Goal: Information Seeking & Learning: Find specific fact

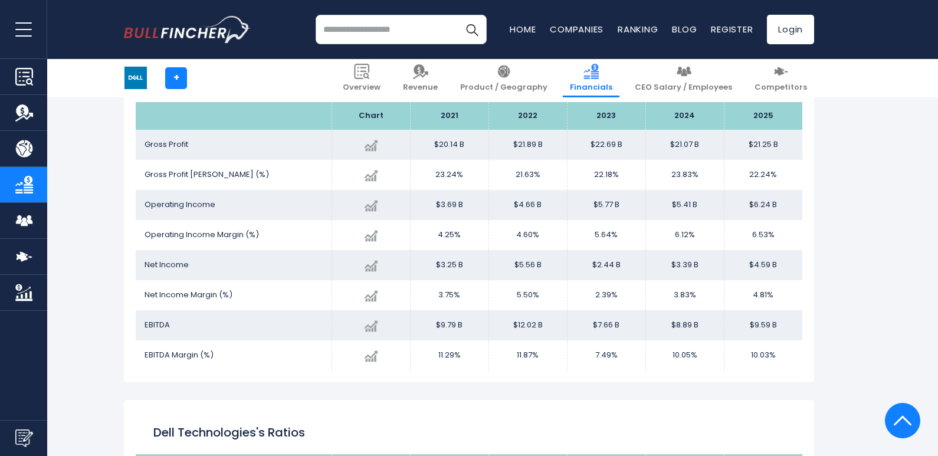
scroll to position [1604, 0]
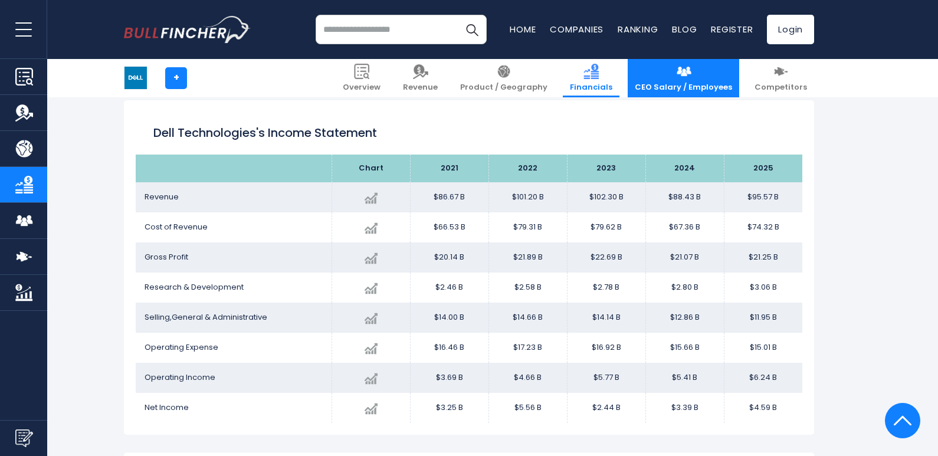
click at [694, 83] on span "CEO Salary / Employees" at bounding box center [683, 88] width 97 height 10
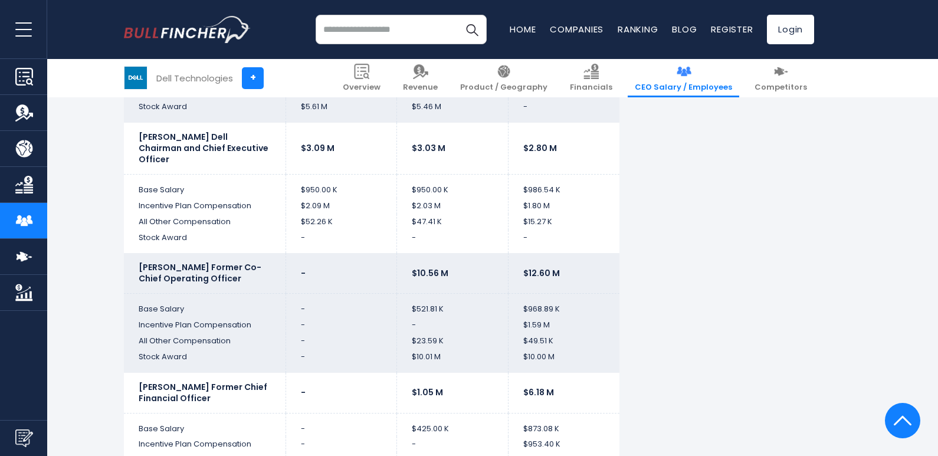
scroll to position [2578, 0]
